Goal: Communication & Community: Share content

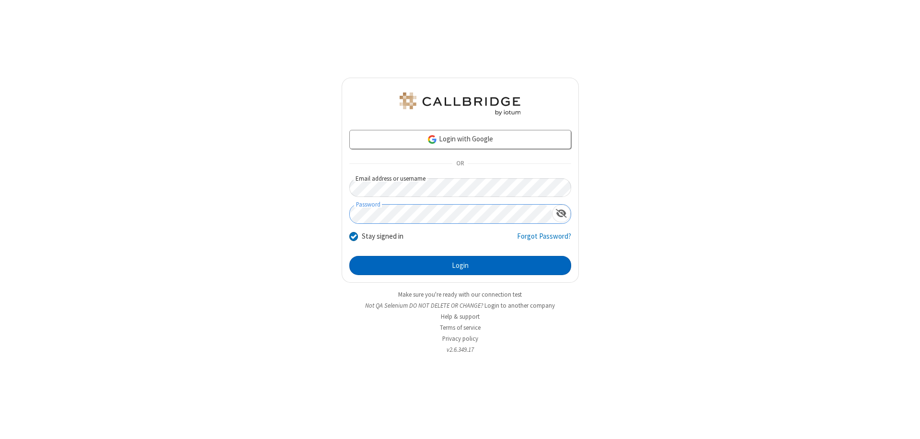
click at [460, 266] on button "Login" at bounding box center [460, 265] width 222 height 19
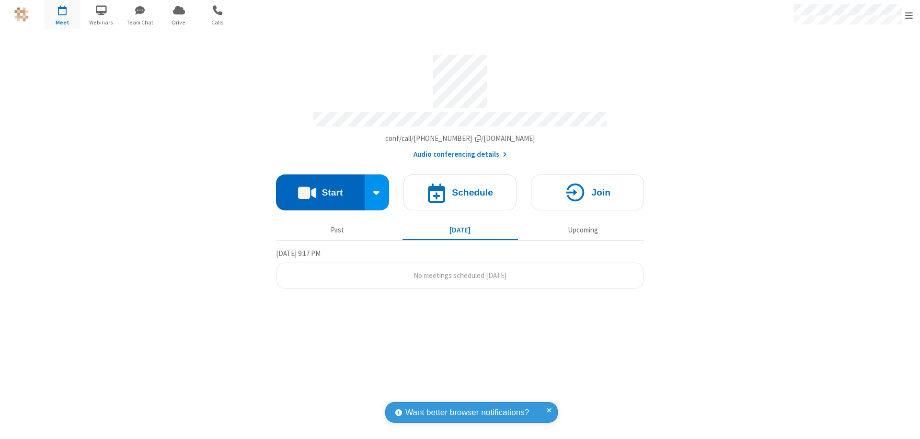
click at [320, 188] on button "Start" at bounding box center [320, 193] width 89 height 36
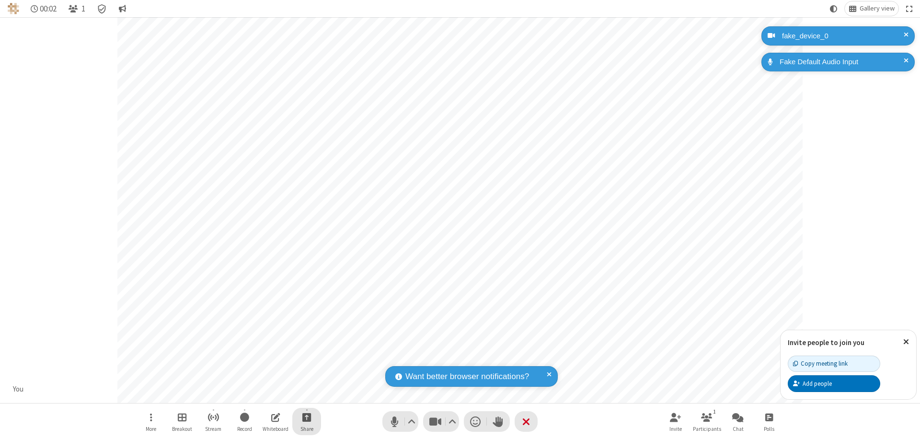
click at [307, 417] on span "Start sharing" at bounding box center [307, 417] width 9 height 12
click at [268, 394] on span "Share my screen" at bounding box center [268, 395] width 11 height 8
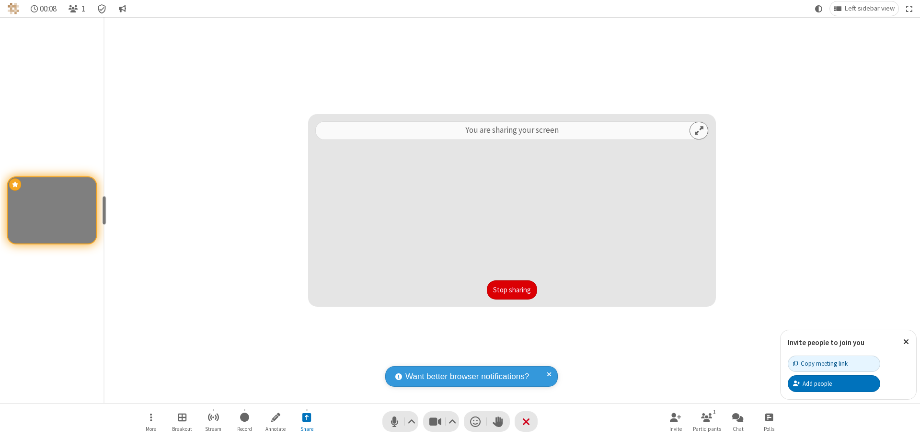
click at [512, 290] on button "Stop sharing" at bounding box center [512, 289] width 50 height 19
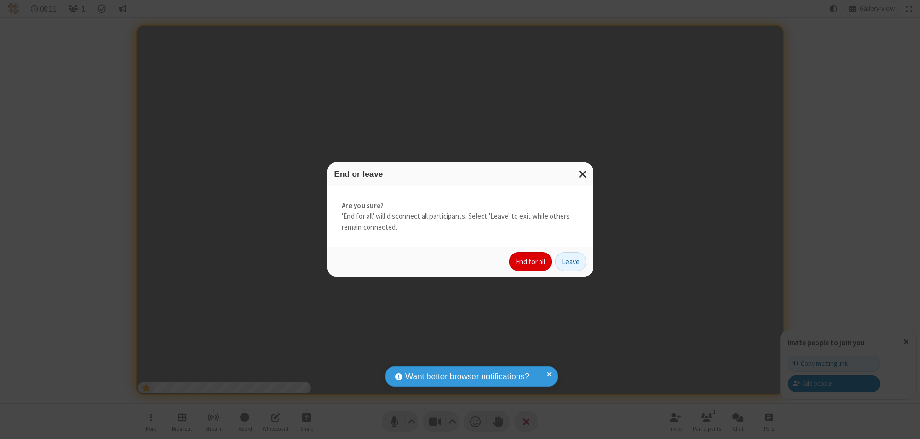
click at [531, 262] on button "End for all" at bounding box center [531, 261] width 42 height 19
